Goal: Transaction & Acquisition: Purchase product/service

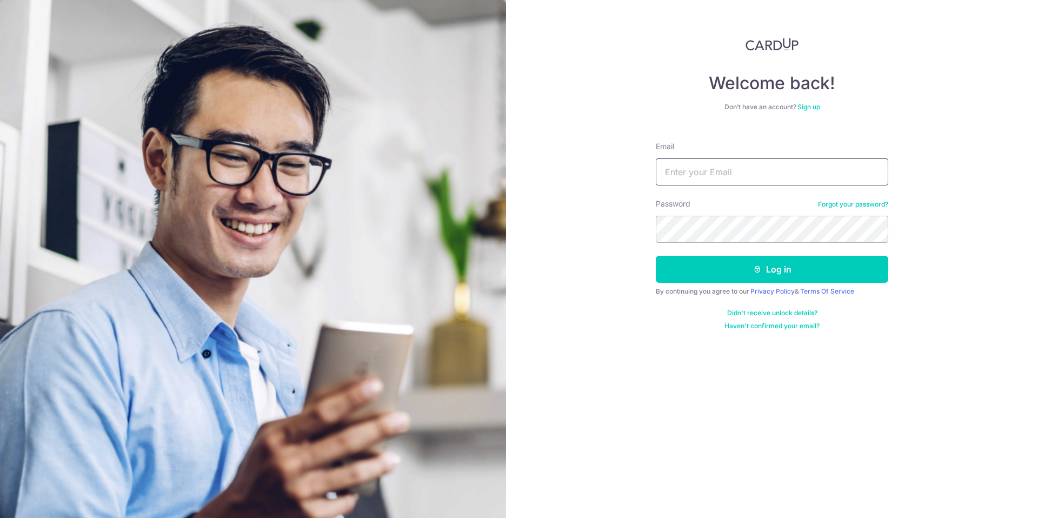
click at [762, 173] on input "Email" at bounding box center [772, 171] width 232 height 27
type input "[EMAIL_ADDRESS][DOMAIN_NAME]"
click at [656, 256] on button "Log in" at bounding box center [772, 269] width 232 height 27
click at [767, 273] on button "Log in" at bounding box center [772, 269] width 232 height 27
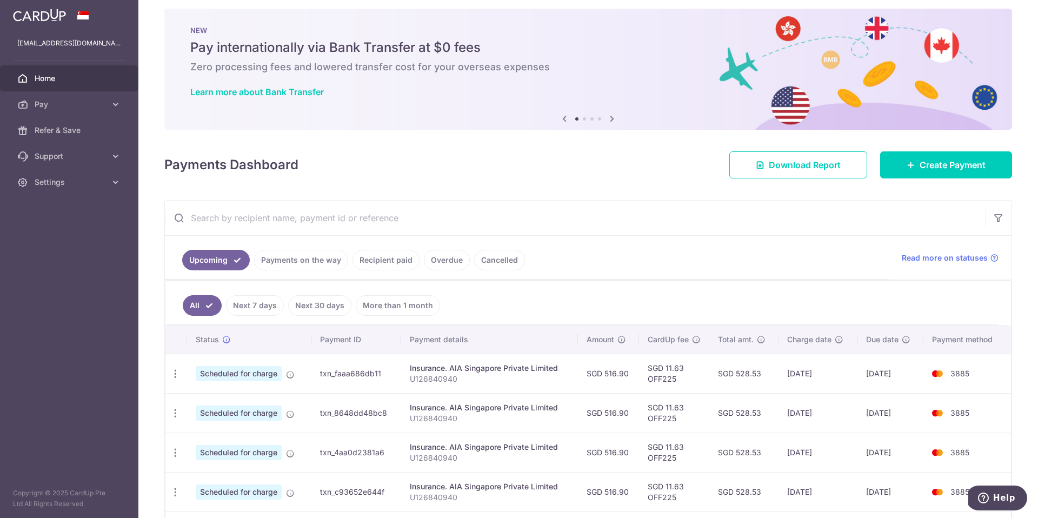
scroll to position [12, 0]
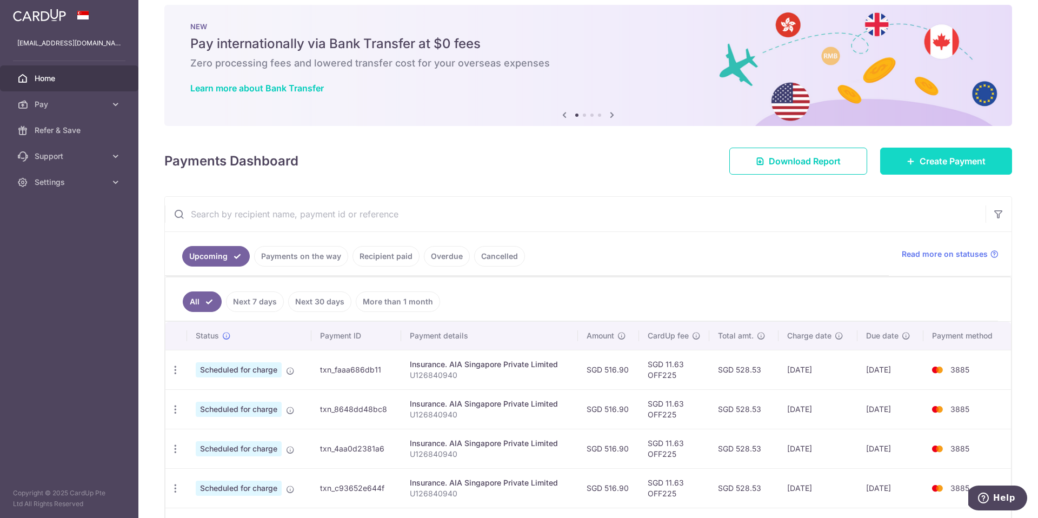
click at [922, 172] on link "Create Payment" at bounding box center [946, 161] width 132 height 27
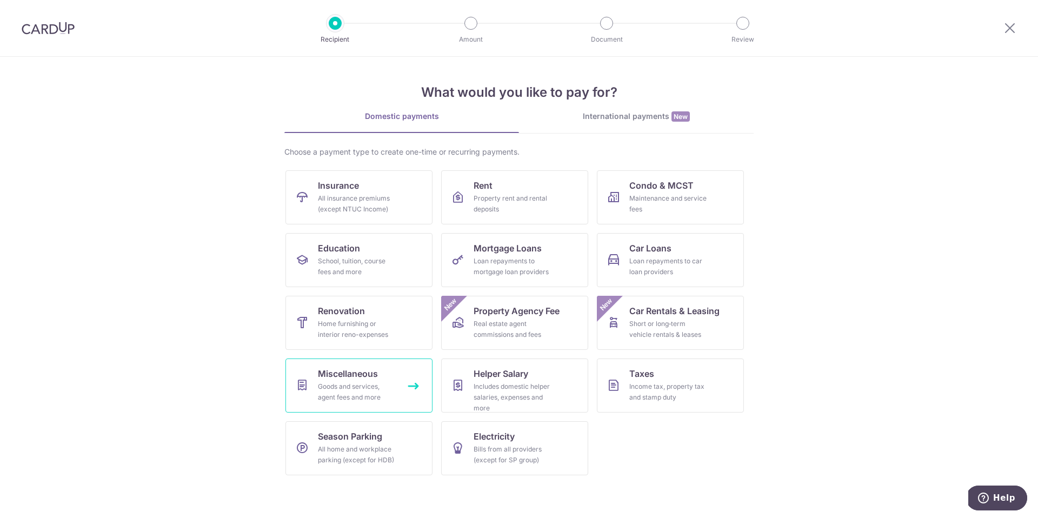
click at [409, 382] on link "Miscellaneous Goods and services, agent fees and more" at bounding box center [358, 385] width 147 height 54
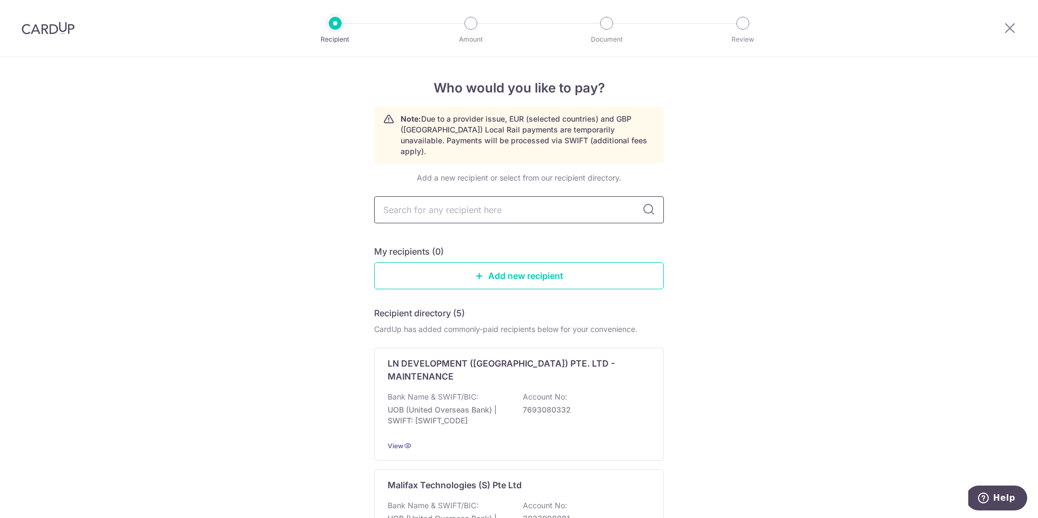
click at [523, 202] on input "text" at bounding box center [519, 209] width 290 height 27
click at [536, 211] on input "text" at bounding box center [519, 209] width 290 height 27
type input "grandeur"
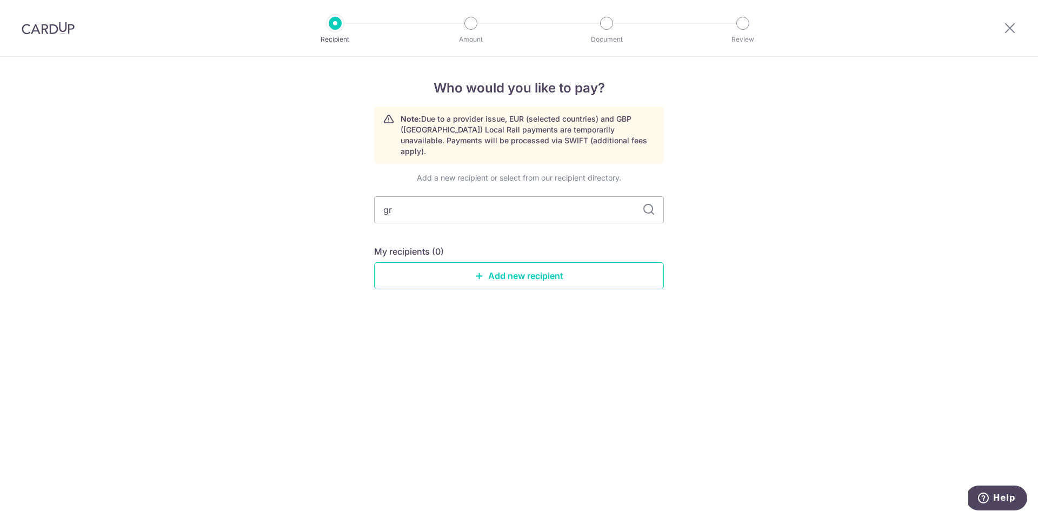
type input "g"
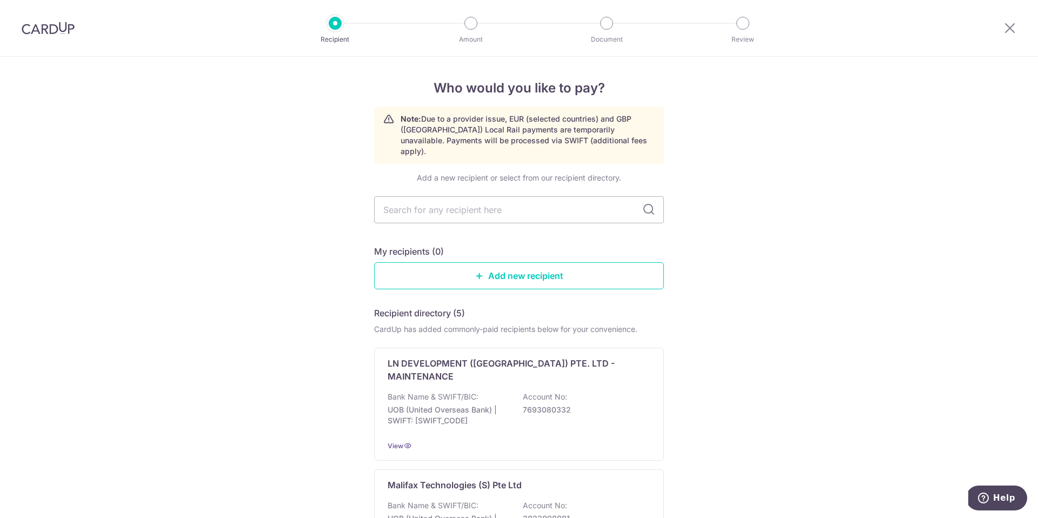
click at [526, 262] on link "Add new recipient" at bounding box center [519, 275] width 290 height 27
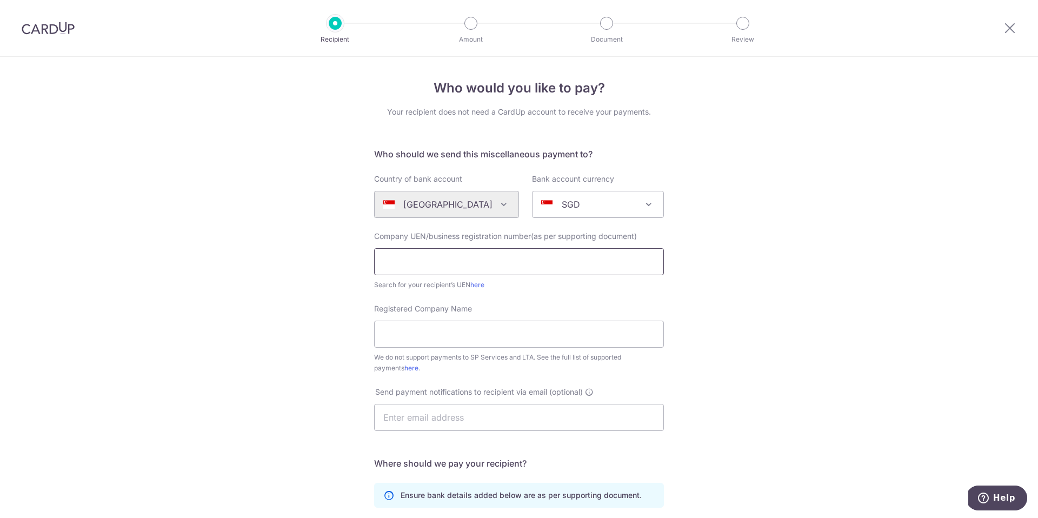
click at [536, 262] on input "text" at bounding box center [519, 261] width 290 height 27
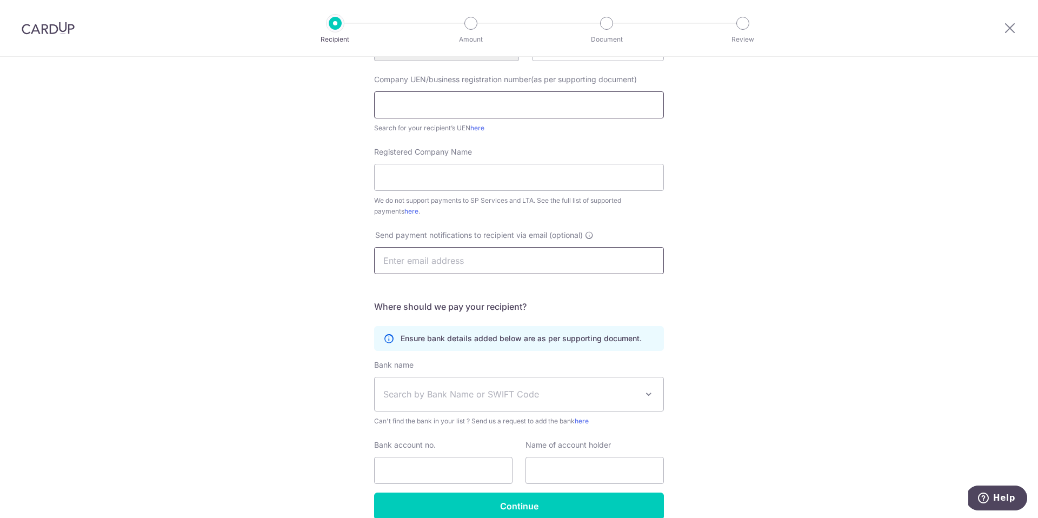
scroll to position [156, 0]
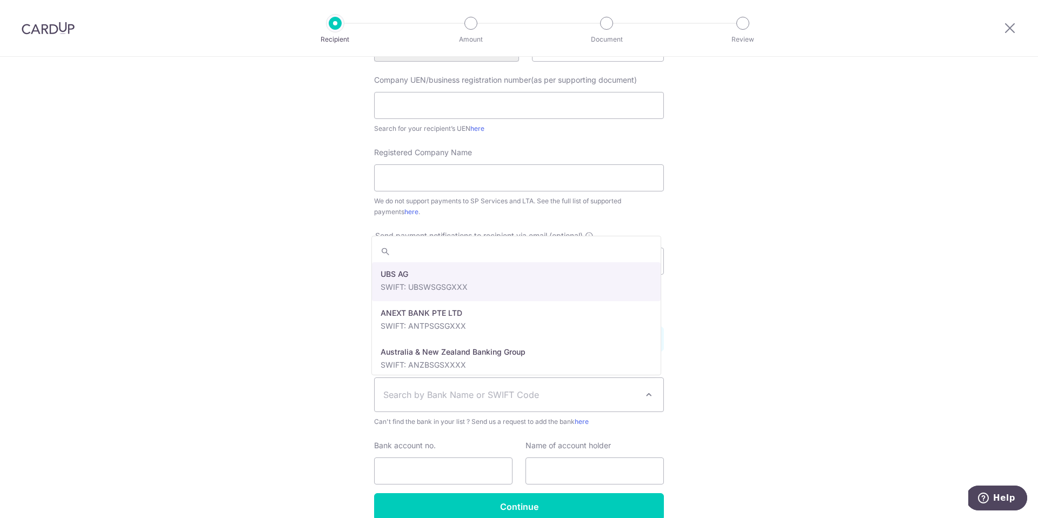
click at [491, 398] on span "Search by Bank Name or SWIFT Code" at bounding box center [510, 394] width 254 height 13
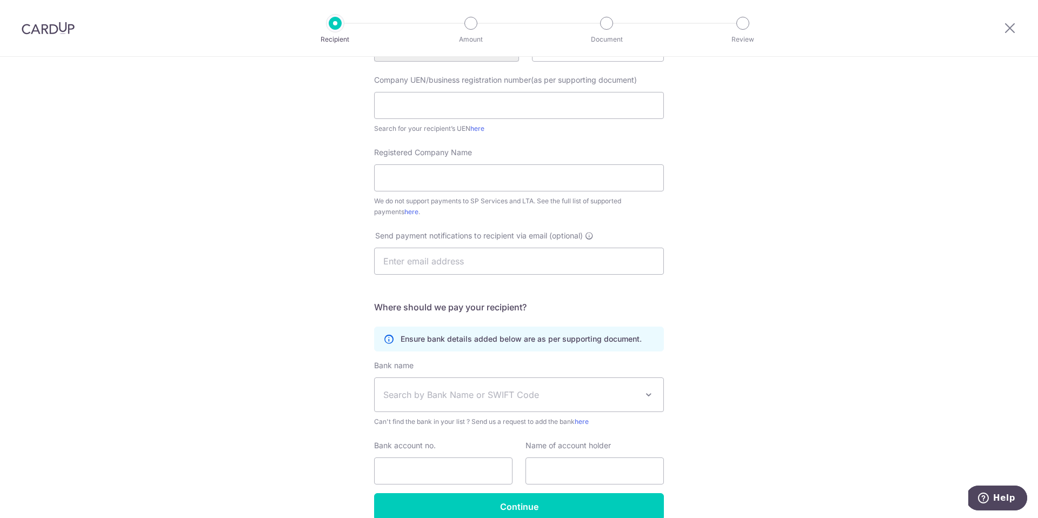
click at [502, 393] on span "Search by Bank Name or SWIFT Code" at bounding box center [510, 394] width 254 height 13
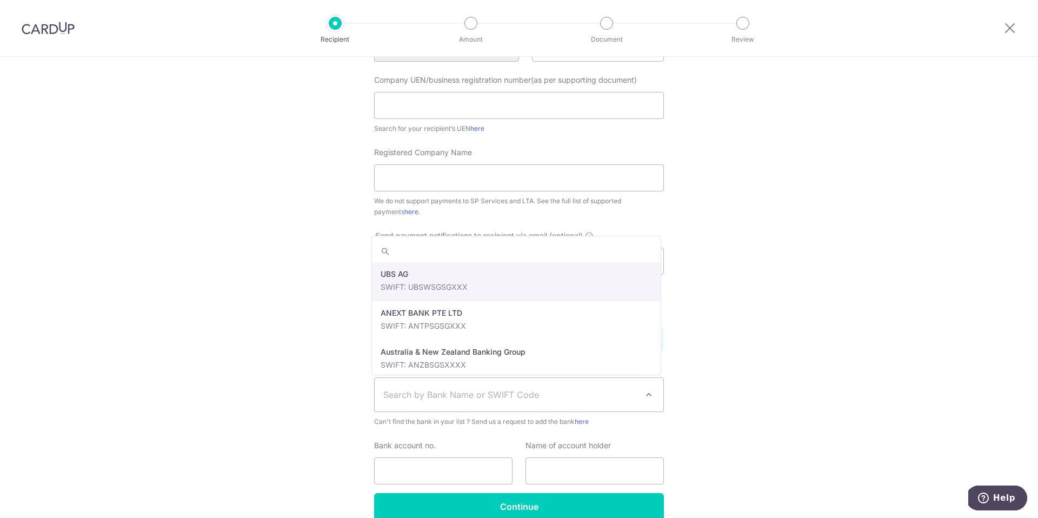
click at [574, 393] on span "Search by Bank Name or SWIFT Code" at bounding box center [510, 394] width 254 height 13
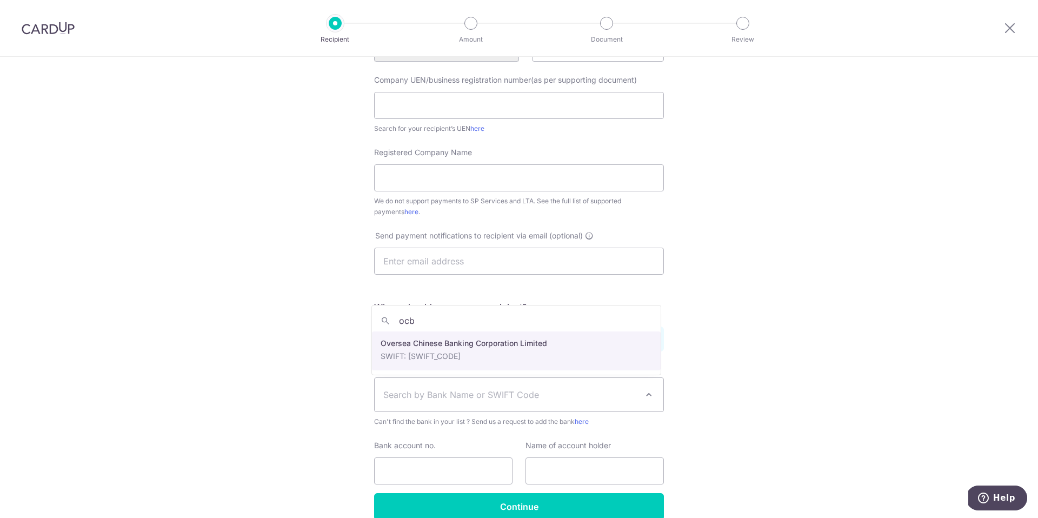
type input "ocb"
select select "12"
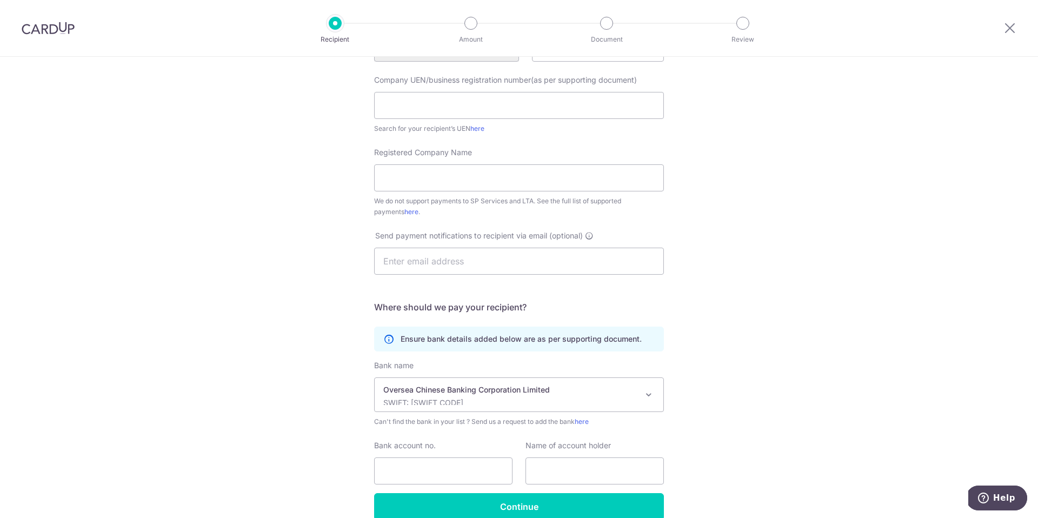
scroll to position [209, 0]
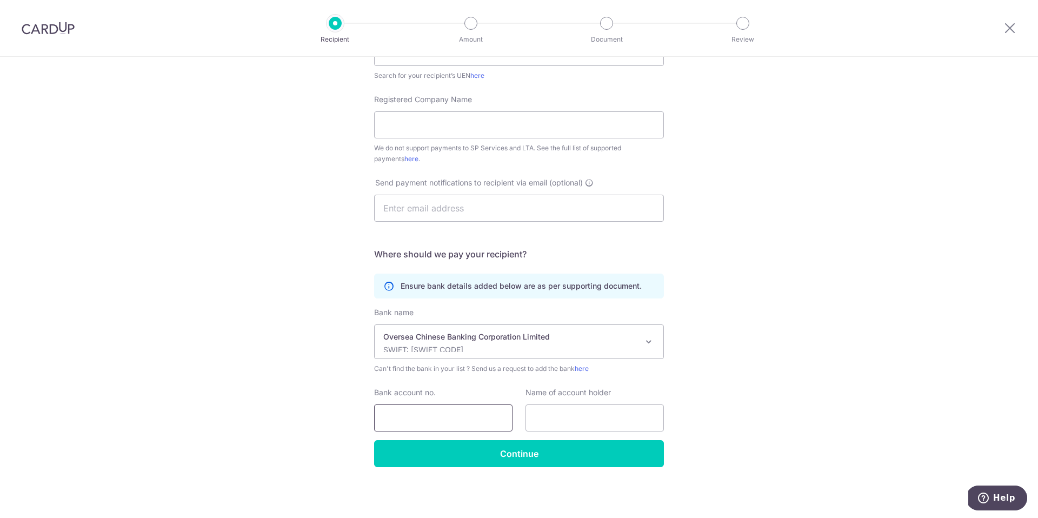
click at [448, 420] on input "Bank account no." at bounding box center [443, 417] width 138 height 27
click at [570, 430] on input "text" at bounding box center [594, 417] width 138 height 27
click at [571, 421] on input "text" at bounding box center [594, 417] width 138 height 27
